Goal: Task Accomplishment & Management: Use online tool/utility

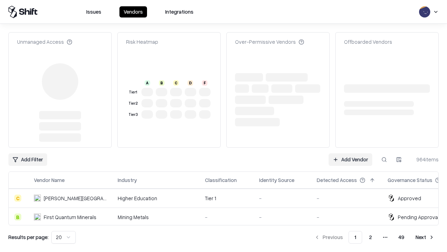
click at [351, 153] on link "Add Vendor" at bounding box center [351, 159] width 44 height 13
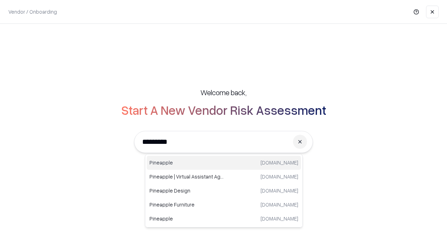
click at [224, 163] on div "Pineapple [DOMAIN_NAME]" at bounding box center [224, 163] width 155 height 14
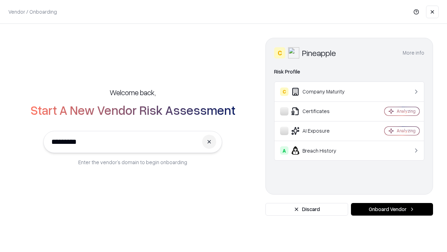
type input "*********"
click at [392, 209] on button "Onboard Vendor" at bounding box center [392, 209] width 82 height 13
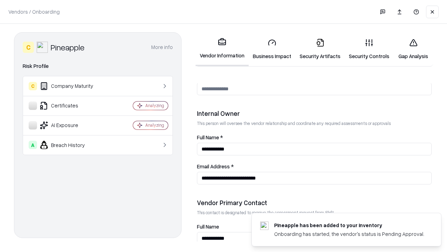
scroll to position [362, 0]
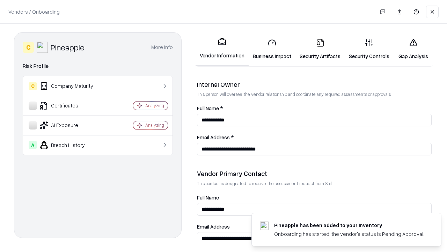
click at [320, 49] on link "Security Artifacts" at bounding box center [320, 49] width 49 height 33
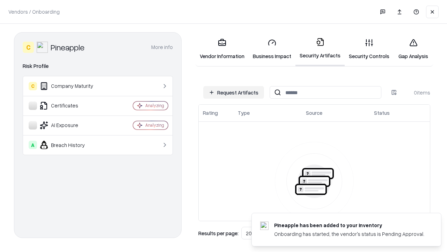
click at [234, 92] on button "Request Artifacts" at bounding box center [233, 92] width 61 height 13
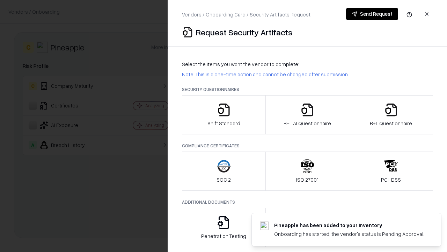
click at [391, 115] on icon "button" at bounding box center [392, 110] width 14 height 14
click at [307, 115] on icon "button" at bounding box center [308, 110] width 14 height 14
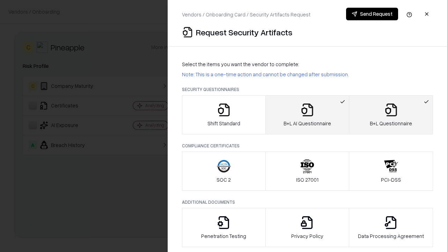
click at [372, 14] on button "Send Request" at bounding box center [372, 14] width 52 height 13
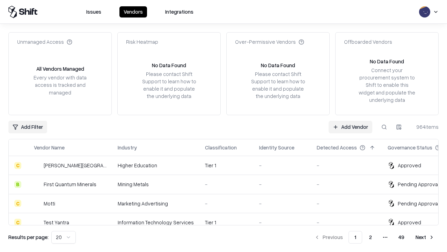
click at [351, 127] on link "Add Vendor" at bounding box center [351, 127] width 44 height 13
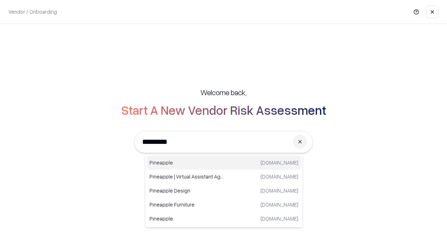
click at [224, 163] on div "Pineapple [DOMAIN_NAME]" at bounding box center [224, 163] width 155 height 14
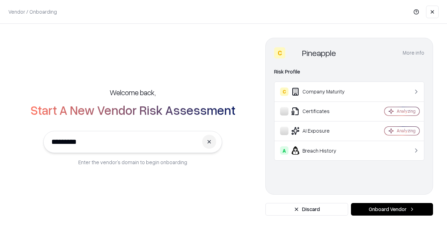
type input "*********"
click at [392, 209] on button "Onboard Vendor" at bounding box center [392, 209] width 82 height 13
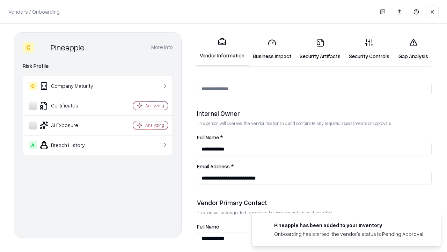
scroll to position [362, 0]
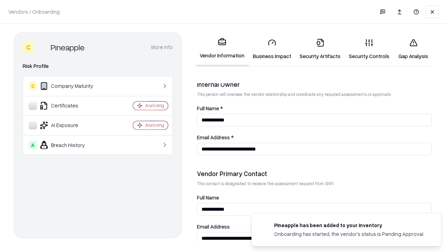
click at [414, 49] on link "Gap Analysis" at bounding box center [414, 49] width 40 height 33
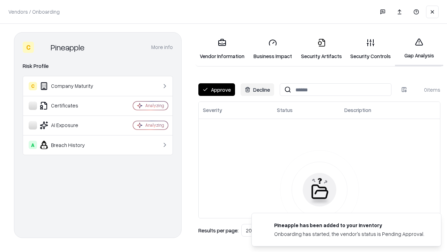
click at [217, 89] on button "Approve" at bounding box center [217, 89] width 37 height 13
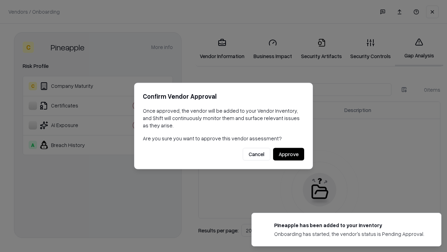
click at [289, 154] on button "Approve" at bounding box center [288, 154] width 31 height 13
